Goal: Find contact information: Find contact information

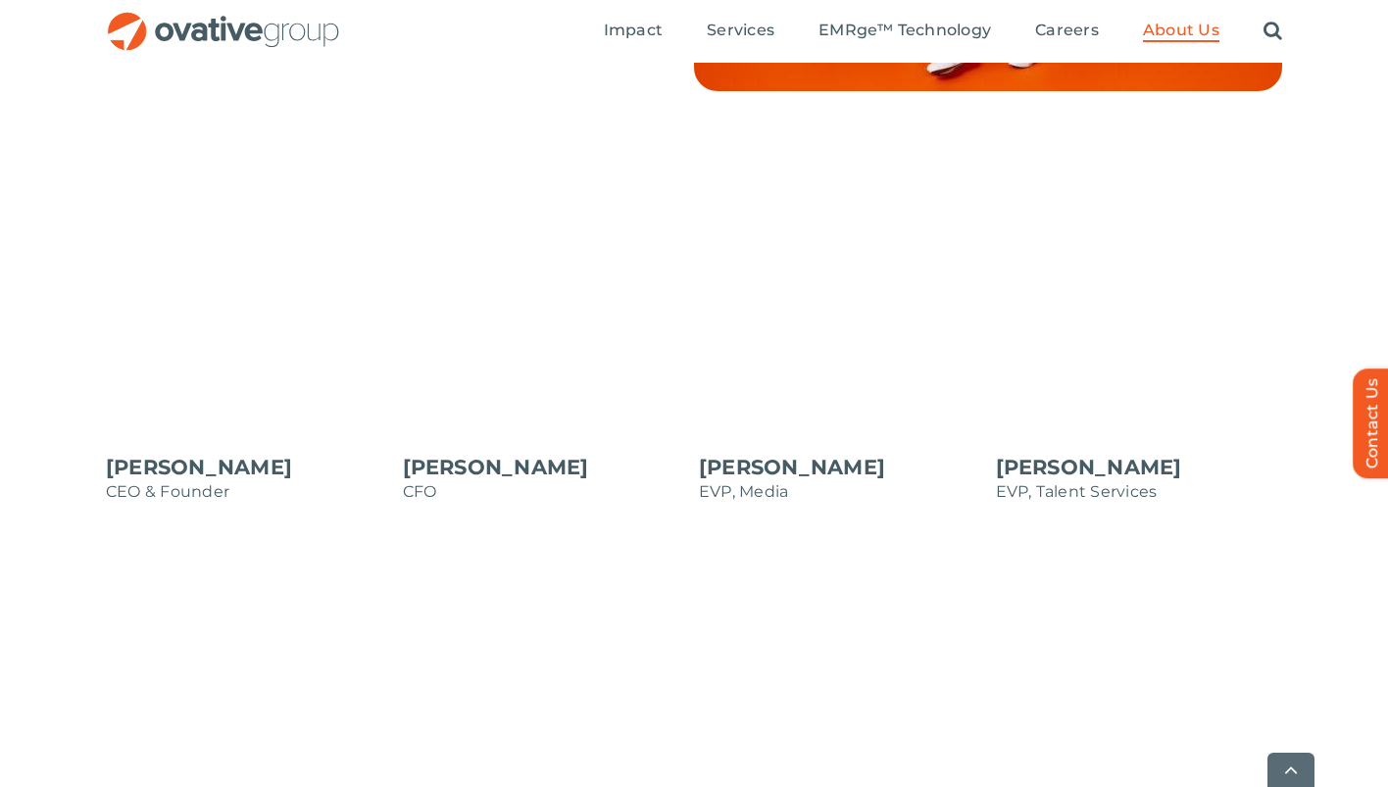
scroll to position [1660, 0]
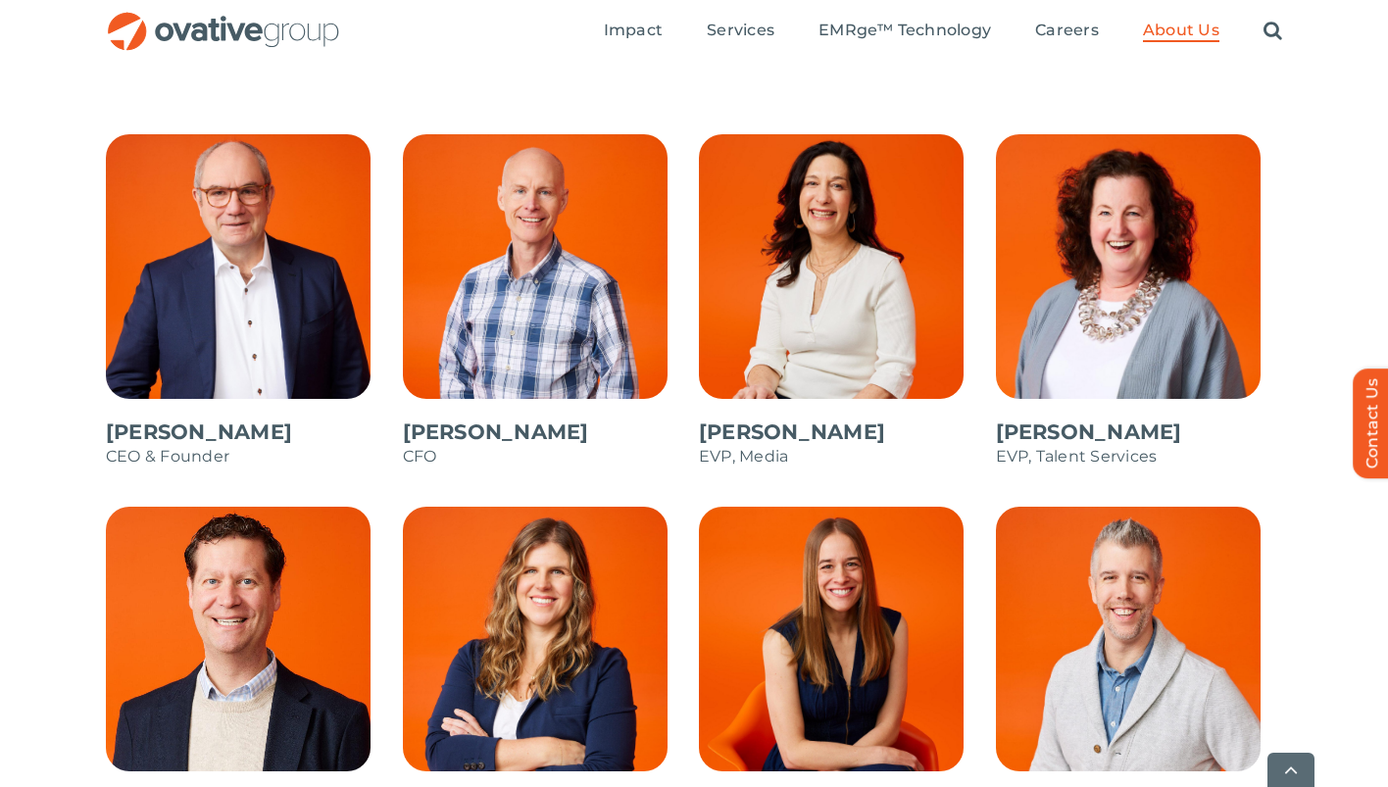
drag, startPoint x: 836, startPoint y: 461, endPoint x: 708, endPoint y: 430, distance: 132.0
click at [747, 425] on span at bounding box center [842, 310] width 287 height 353
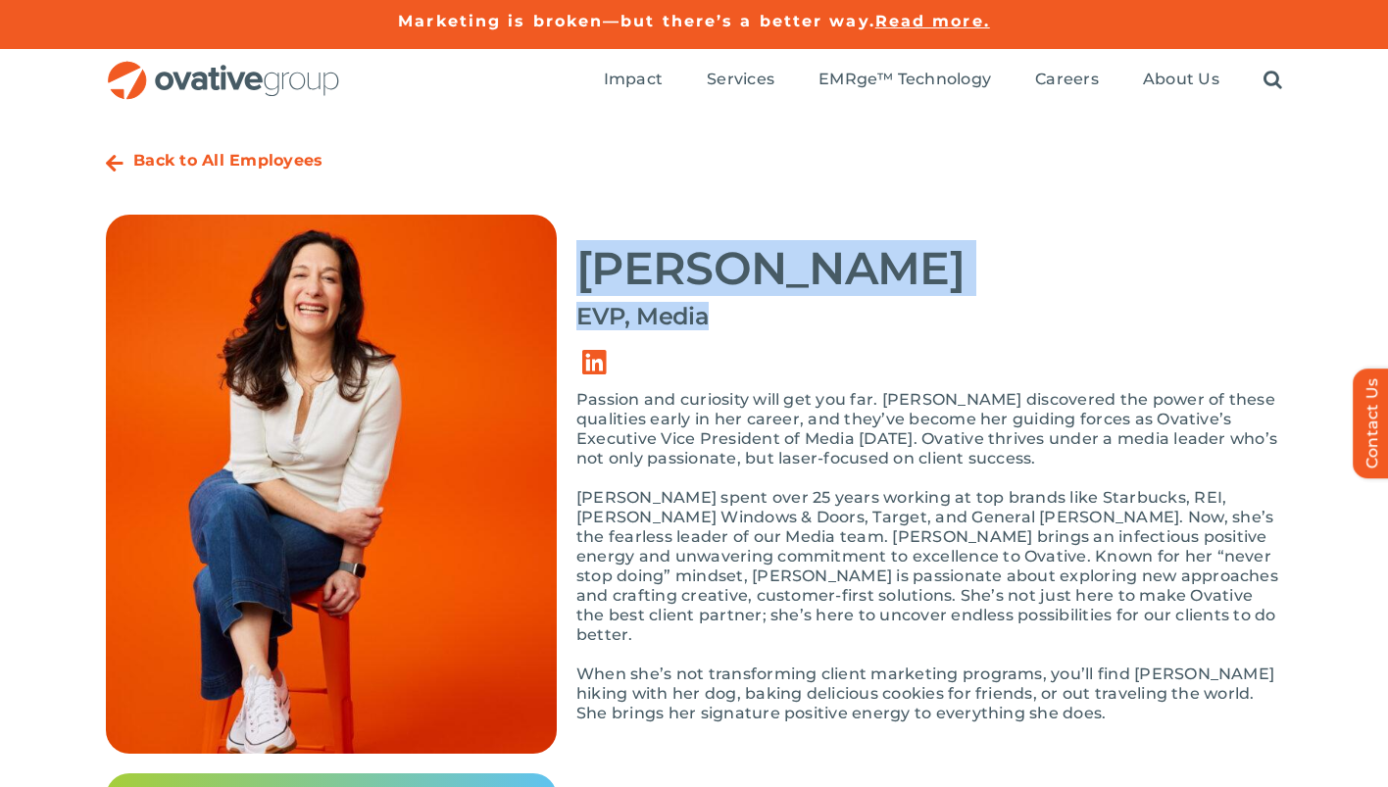
drag, startPoint x: 717, startPoint y: 334, endPoint x: 585, endPoint y: 248, distance: 157.1
click at [585, 248] on div "Annie Zipfel EVP, Media Passion and curiosity will get you far. Annie discovere…" at bounding box center [929, 479] width 706 height 528
copy div "Annie Zipfel EVP, Media"
click at [730, 323] on h4 "EVP, Media" at bounding box center [929, 316] width 706 height 27
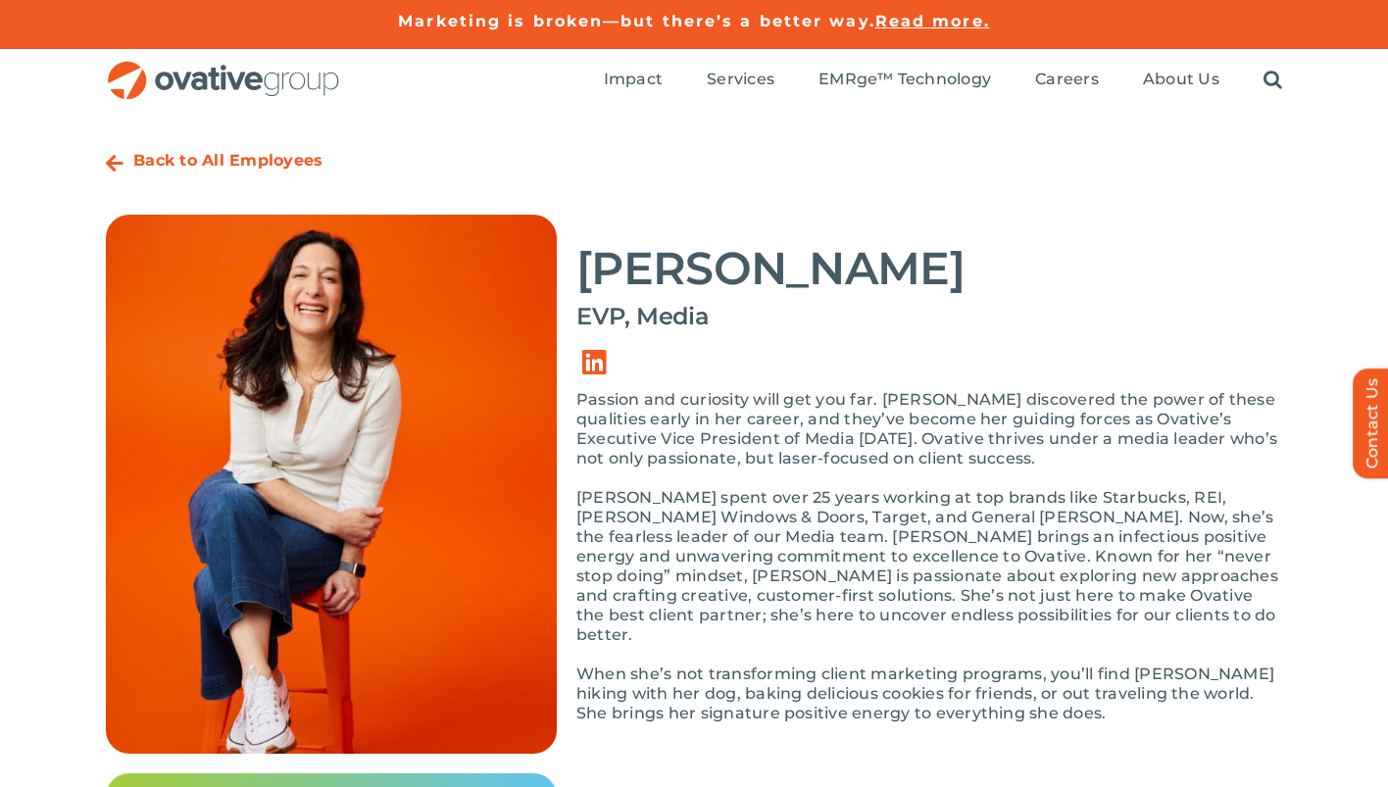
click at [695, 313] on h4 "EVP, Media" at bounding box center [929, 316] width 706 height 27
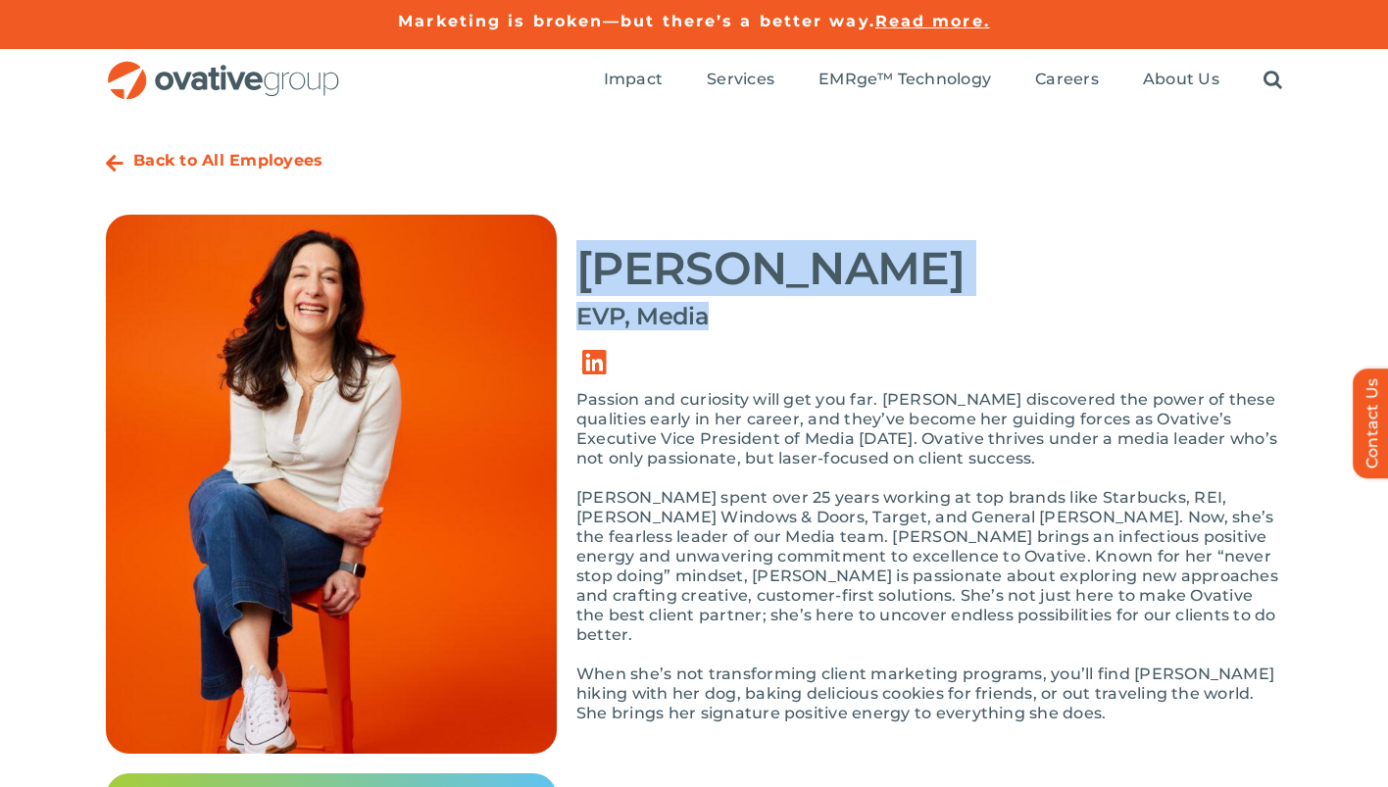
drag, startPoint x: 728, startPoint y: 322, endPoint x: 588, endPoint y: 273, distance: 148.5
click at [588, 273] on div "Annie Zipfel EVP, Media Passion and curiosity will get you far. Annie discovere…" at bounding box center [929, 479] width 706 height 528
copy div "Annie Zipfel EVP, Media"
